Goal: Information Seeking & Learning: Find specific fact

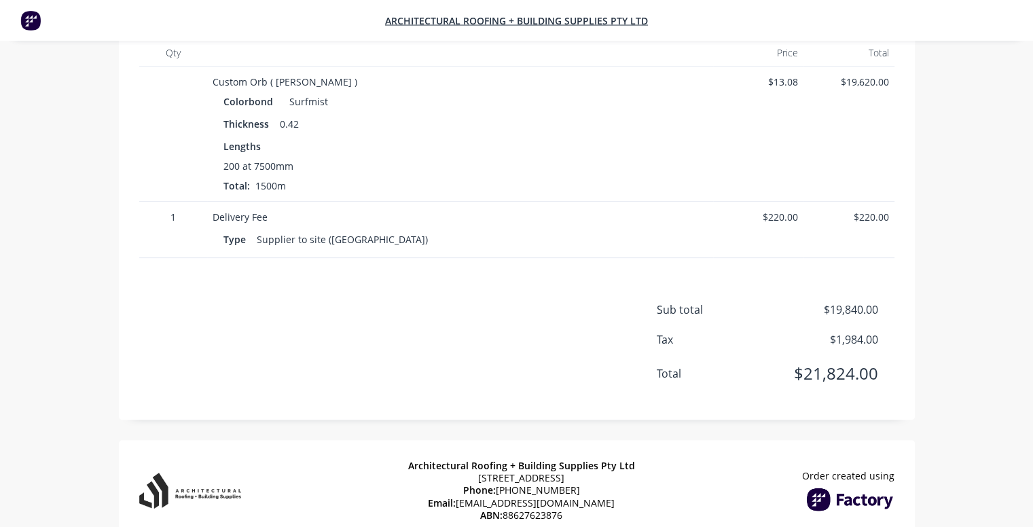
scroll to position [272, 0]
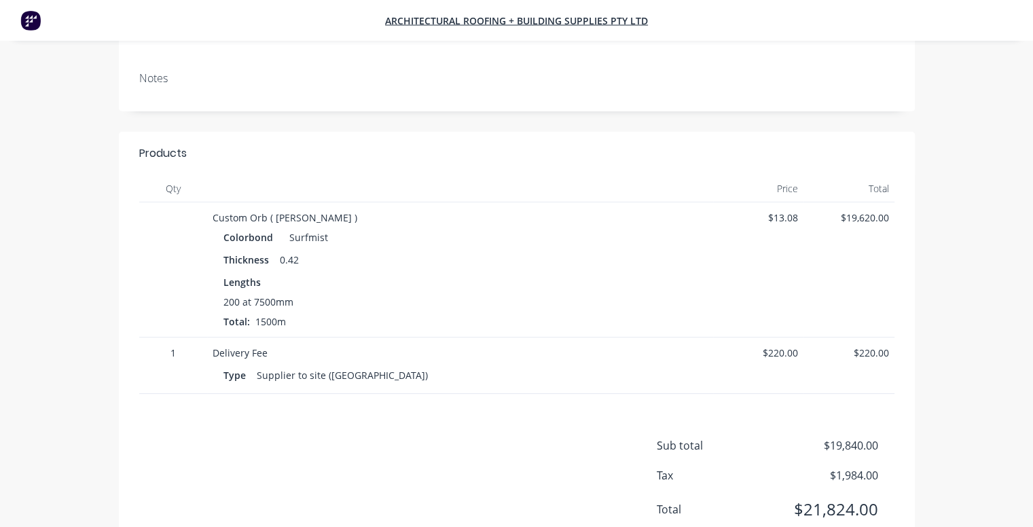
click at [508, 228] on div "Colorbond Surfmist" at bounding box center [461, 238] width 474 height 20
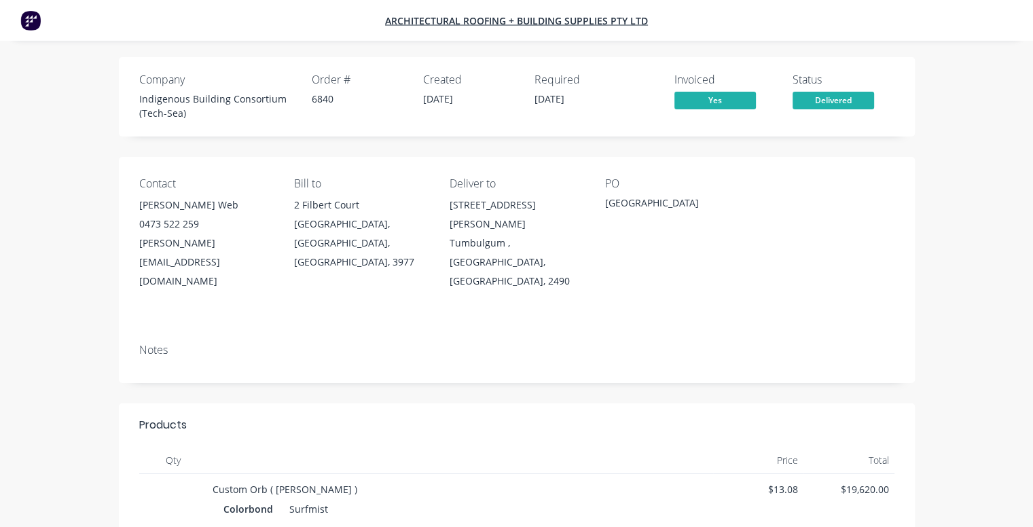
scroll to position [0, 0]
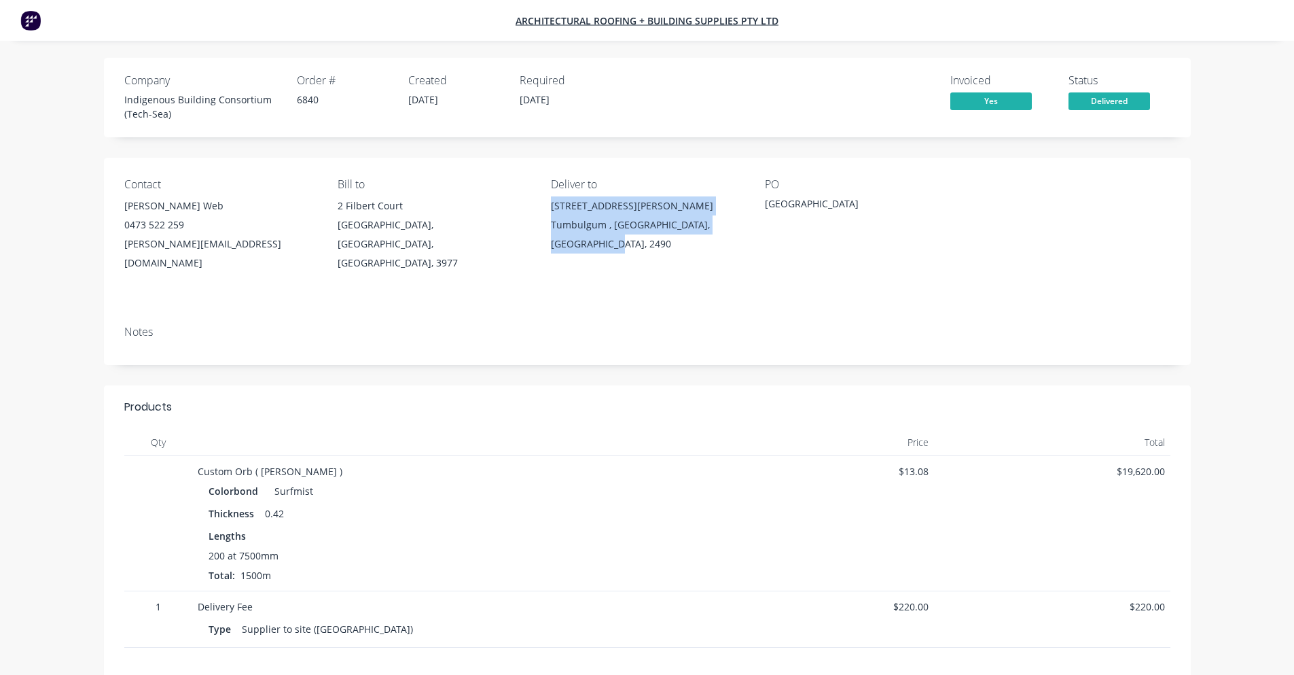
drag, startPoint x: 588, startPoint y: 243, endPoint x: 540, endPoint y: 211, distance: 57.3
click at [540, 211] on div "Contact Clint Web 0473 522 259 clint@inbca.com.au Bill to 2 Filbert Court Cranb…" at bounding box center [647, 236] width 1087 height 157
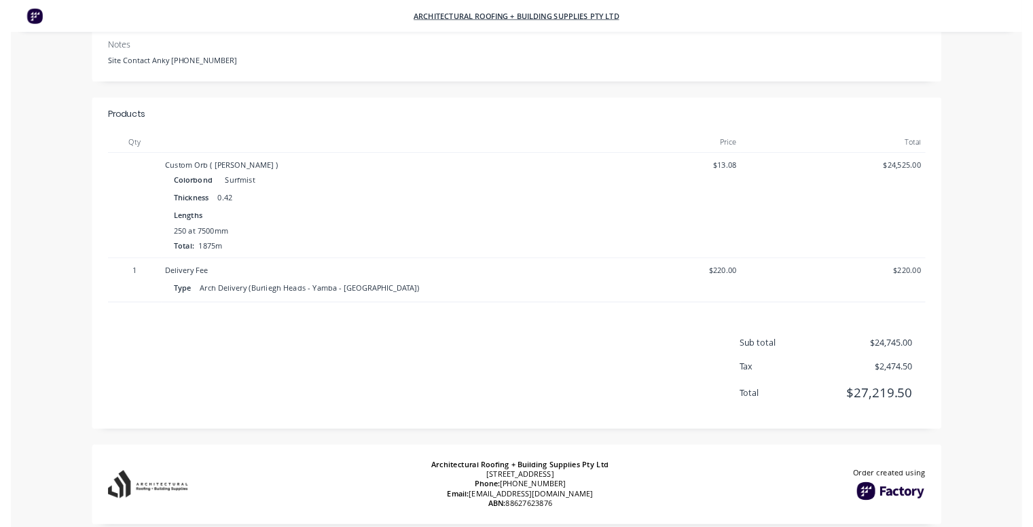
scroll to position [274, 0]
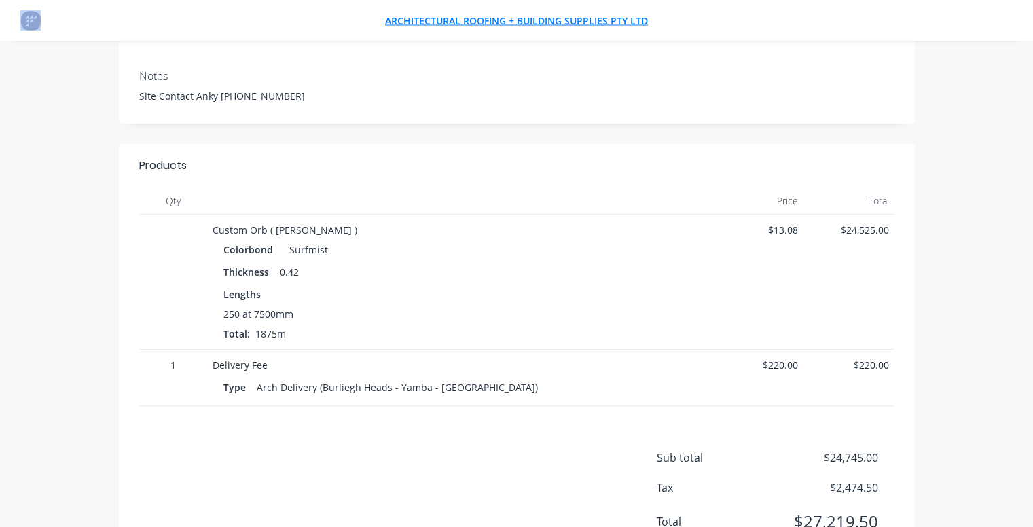
drag, startPoint x: 686, startPoint y: 15, endPoint x: 465, endPoint y: 20, distance: 220.2
click at [465, 20] on nav "Architectural Roofing + Building Supplies Pty Ltd" at bounding box center [516, 20] width 1033 height 41
copy nav "Architectural Roofing + Building Supplies Pty Ltd"
drag, startPoint x: 504, startPoint y: 39, endPoint x: 486, endPoint y: 18, distance: 27.0
click at [486, 18] on div "Architectural Roofing + Building Supplies Pty Ltd Company Indigenous Building C…" at bounding box center [516, 220] width 1033 height 989
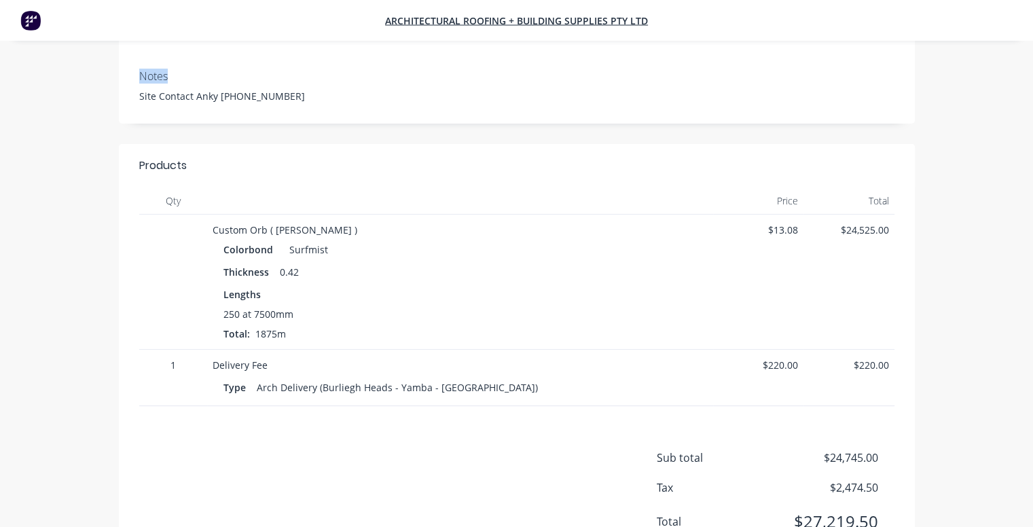
click at [279, 70] on div "Notes" at bounding box center [517, 76] width 756 height 13
drag, startPoint x: 660, startPoint y: 21, endPoint x: 506, endPoint y: 24, distance: 154.3
click at [510, 24] on nav "Architectural Roofing + Building Supplies Pty Ltd" at bounding box center [516, 20] width 1033 height 41
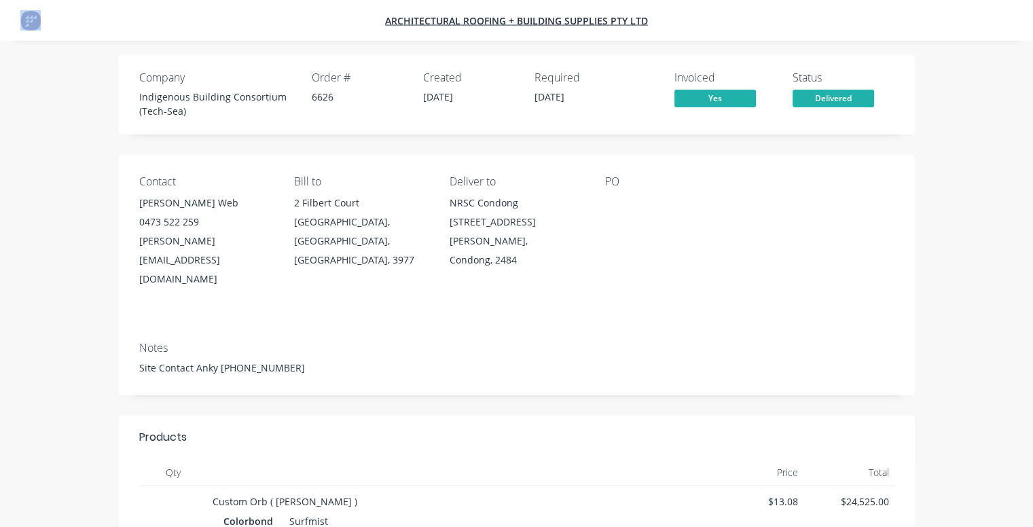
scroll to position [0, 0]
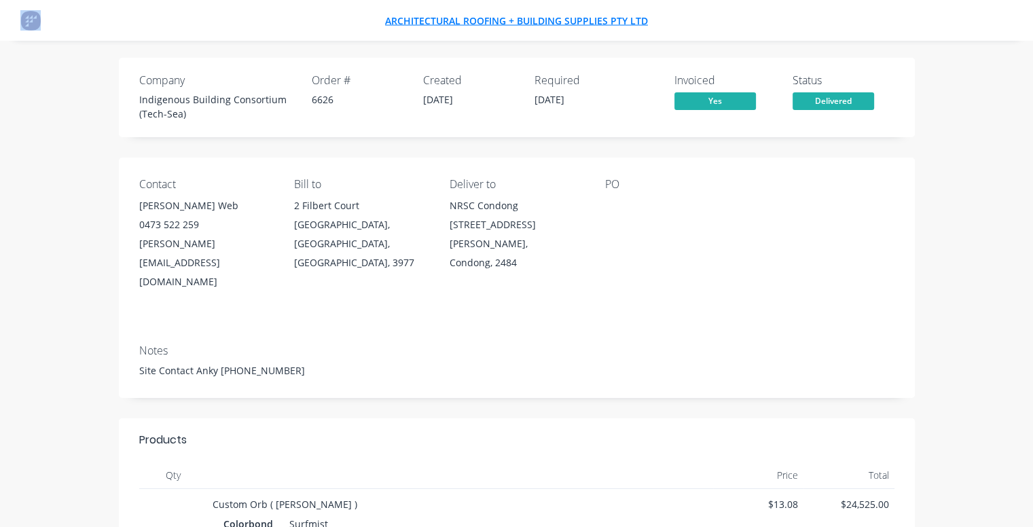
copy nav "Architectural Roofing + Building Supplies Pty Ltd"
drag, startPoint x: 340, startPoint y: 104, endPoint x: 306, endPoint y: 103, distance: 34.0
click at [306, 103] on div "Company Indigenous Building Consortium (Tech-Sea) Order # 6626 Created [DATE] R…" at bounding box center [384, 97] width 491 height 47
copy div "6626"
